Goal: Browse casually

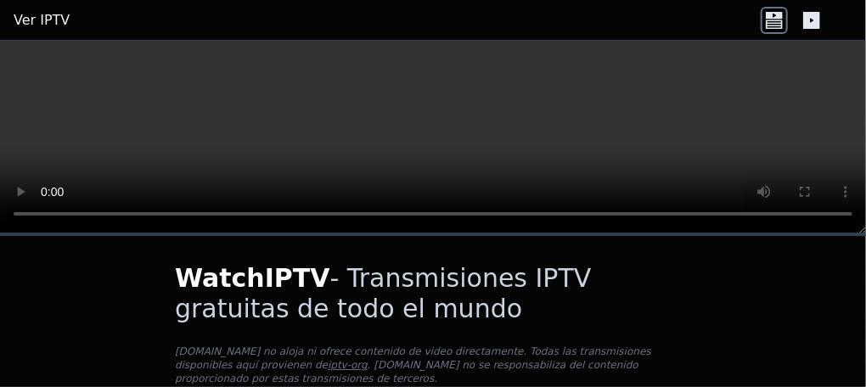
scroll to position [170, 0]
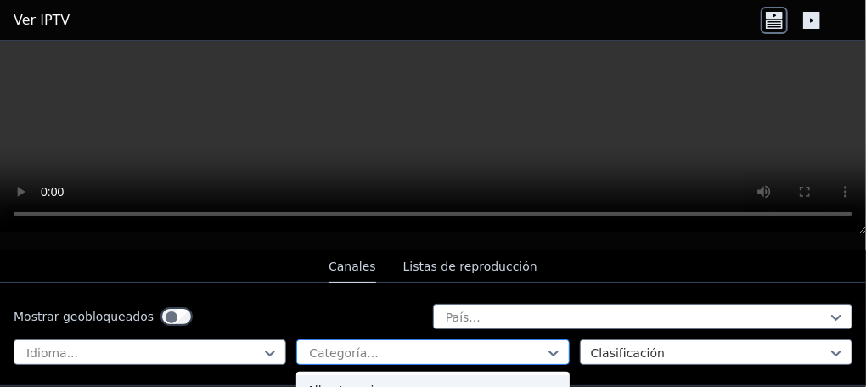
click at [506, 345] on div at bounding box center [425, 353] width 237 height 17
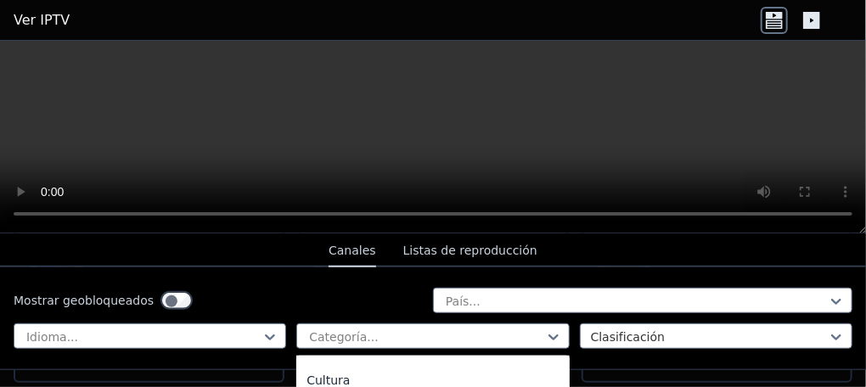
scroll to position [0, 0]
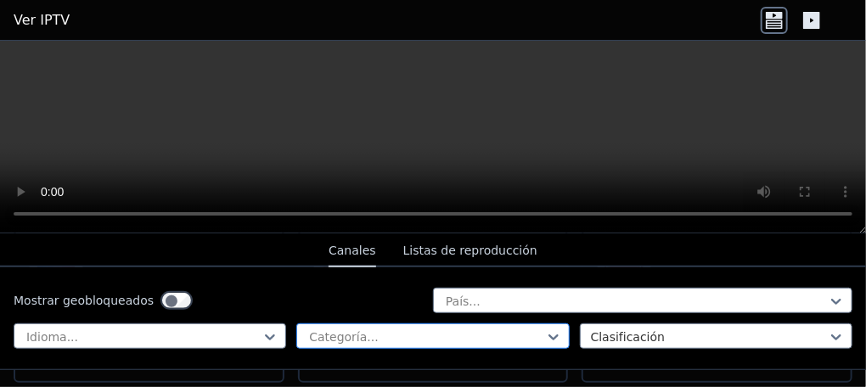
drag, startPoint x: 556, startPoint y: 380, endPoint x: 401, endPoint y: 328, distance: 164.1
click at [401, 329] on div at bounding box center [425, 337] width 237 height 17
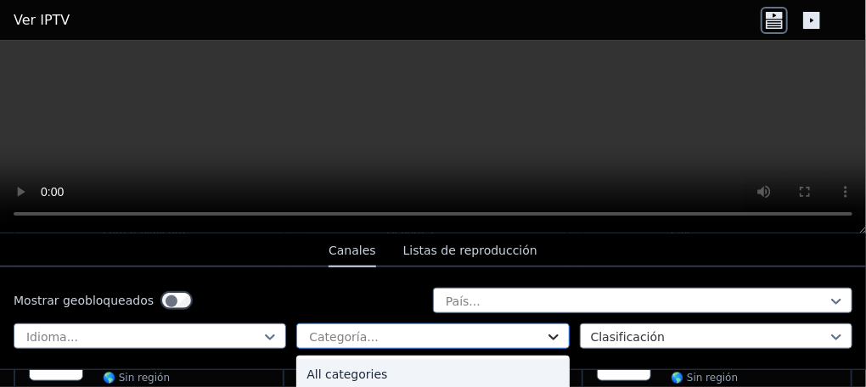
click at [549, 335] on icon at bounding box center [554, 338] width 10 height 6
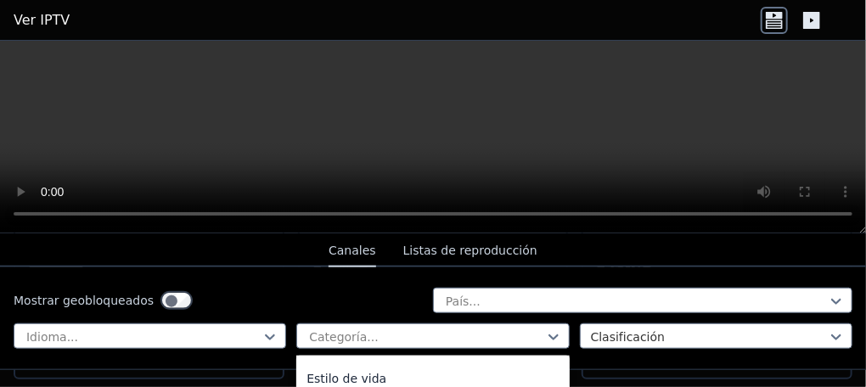
scroll to position [548, 0]
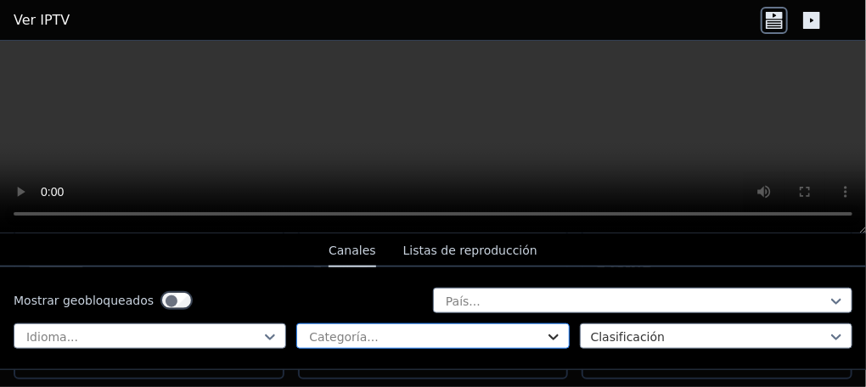
click at [549, 335] on icon at bounding box center [554, 338] width 10 height 6
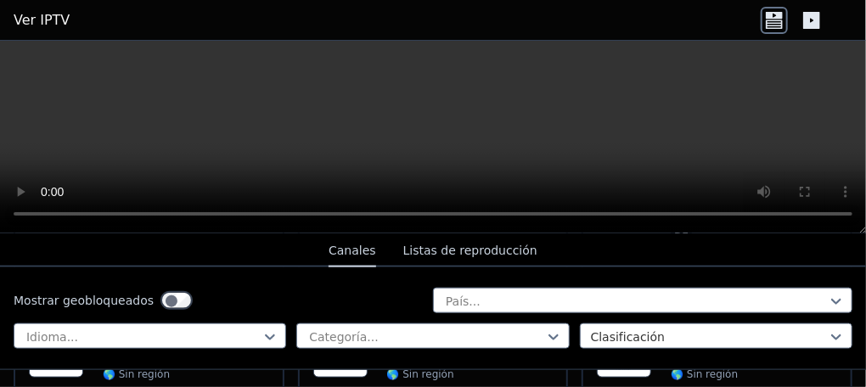
scroll to position [848, 0]
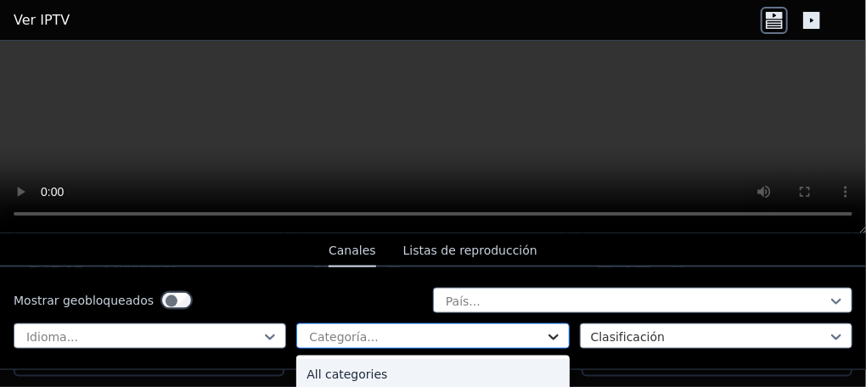
click at [548, 329] on icon at bounding box center [553, 337] width 17 height 17
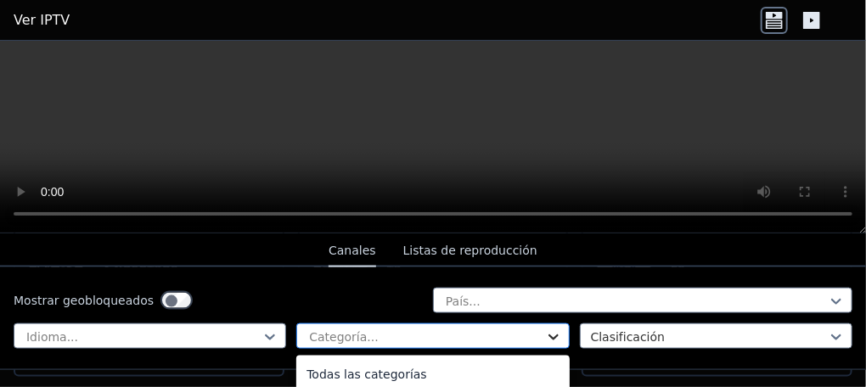
click at [549, 335] on icon at bounding box center [554, 338] width 10 height 6
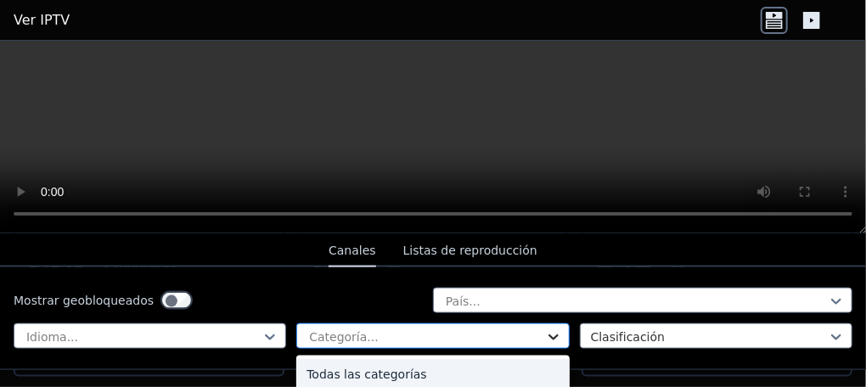
click at [549, 335] on icon at bounding box center [554, 338] width 10 height 6
click at [548, 329] on icon at bounding box center [553, 337] width 17 height 17
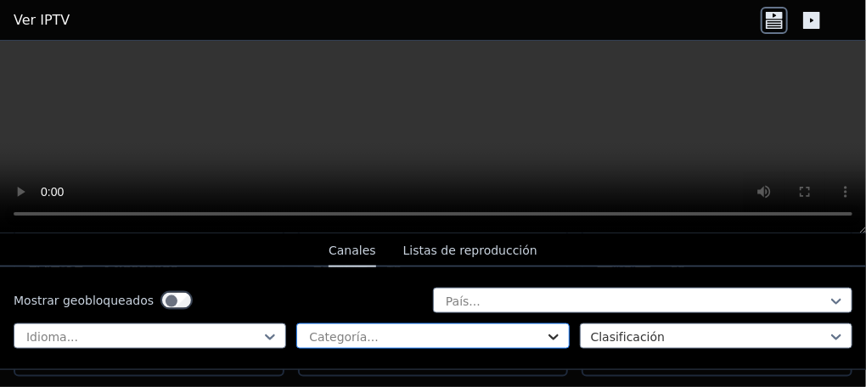
scroll to position [1019, 0]
click at [549, 335] on icon at bounding box center [554, 338] width 10 height 6
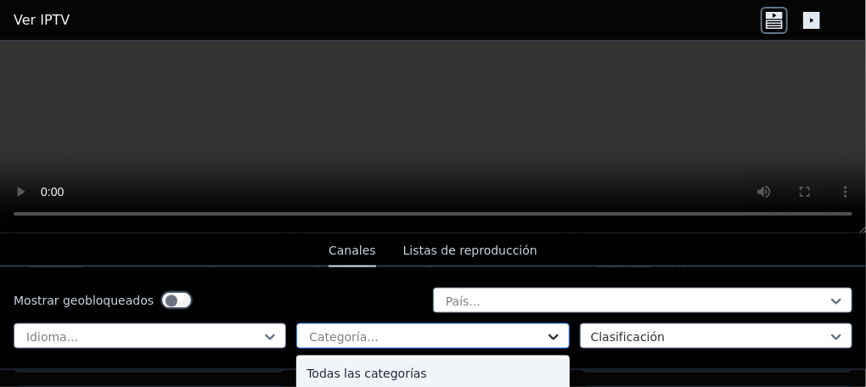
click at [545, 329] on icon at bounding box center [553, 337] width 17 height 17
drag, startPoint x: 751, startPoint y: 57, endPoint x: 535, endPoint y: 325, distance: 344.8
click at [535, 329] on div at bounding box center [425, 337] width 237 height 17
